Goal: Information Seeking & Learning: Find specific fact

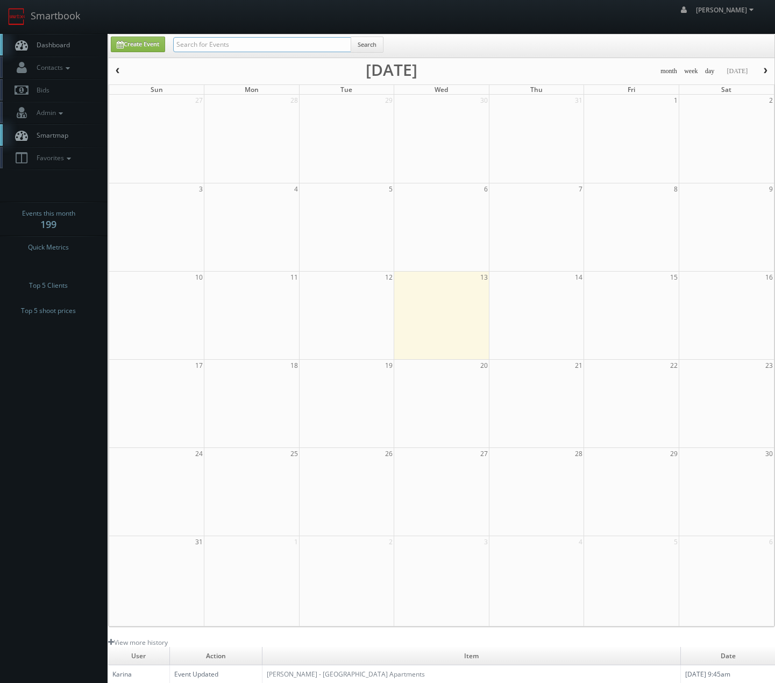
click at [213, 40] on input "text" at bounding box center [262, 44] width 178 height 15
type input "red roof"
click at [306, 43] on input "text" at bounding box center [262, 44] width 178 height 15
type input "canyon springs"
